Goal: Check status: Check status

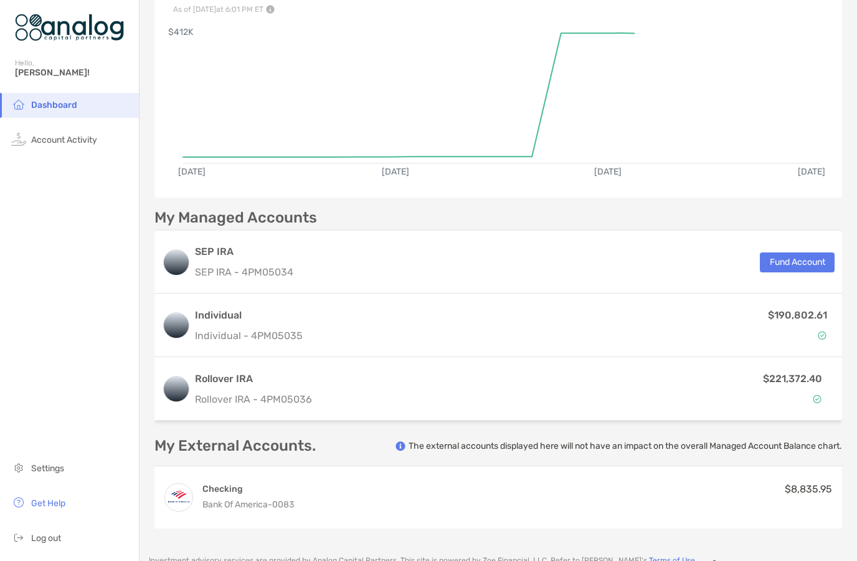
scroll to position [126, 0]
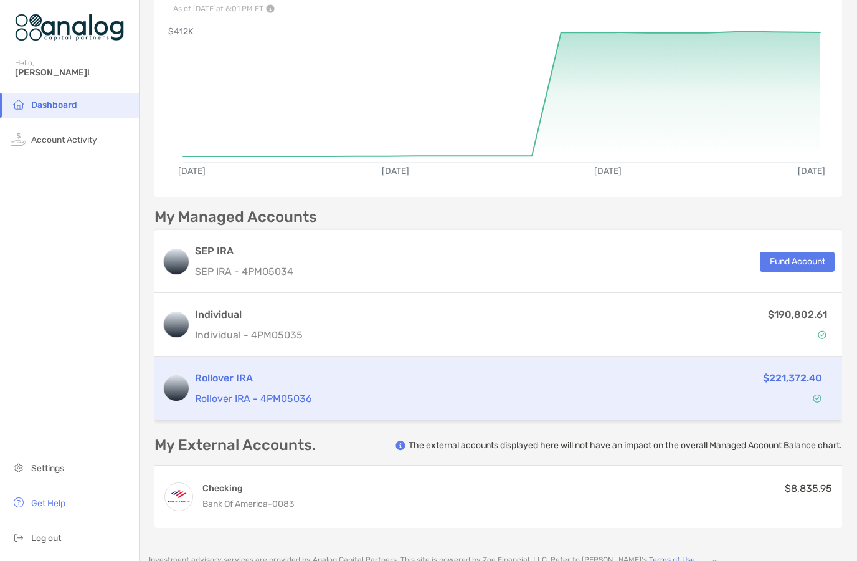
click at [812, 373] on p "$221,372.40" at bounding box center [792, 378] width 59 height 16
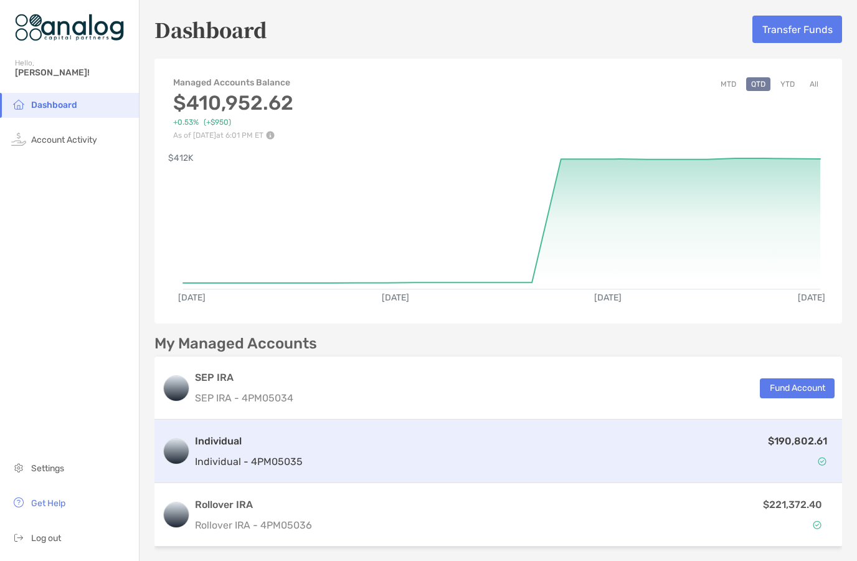
click at [817, 448] on p "$190,802.61" at bounding box center [797, 441] width 59 height 16
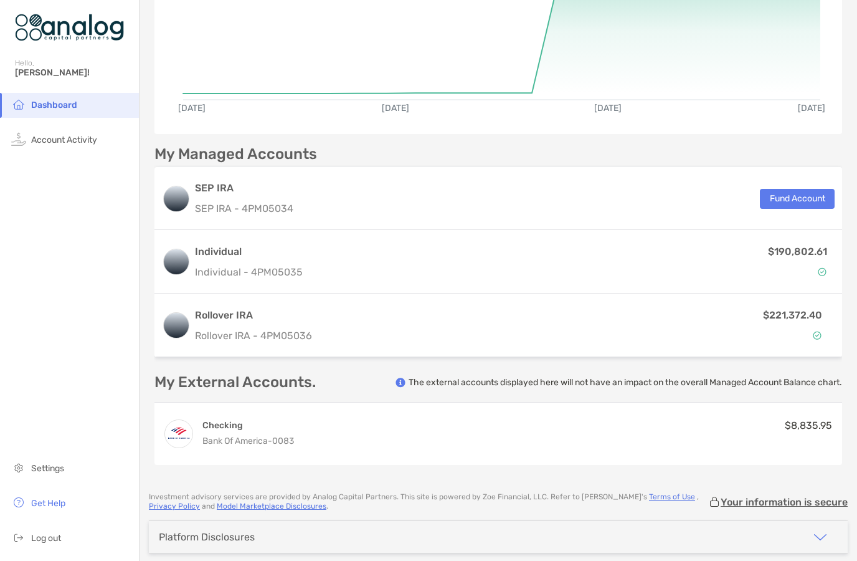
scroll to position [189, 0]
